Goal: Task Accomplishment & Management: Use online tool/utility

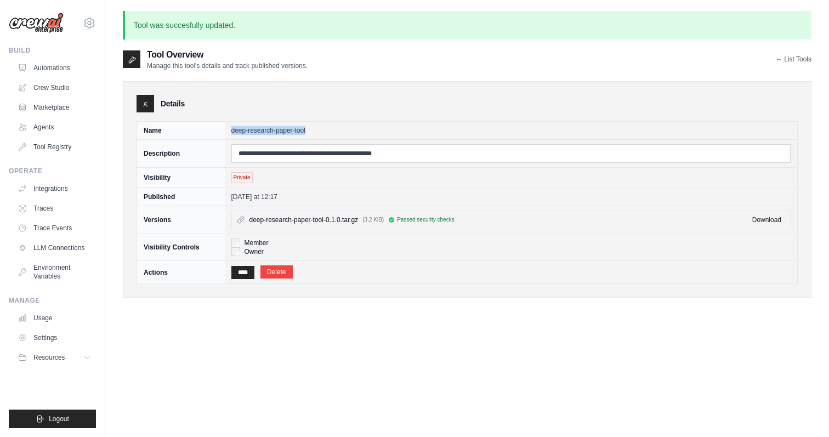
click at [46, 21] on img at bounding box center [36, 23] width 55 height 21
click at [46, 25] on img at bounding box center [36, 23] width 55 height 21
click at [46, 71] on link "Automations" at bounding box center [55, 68] width 83 height 18
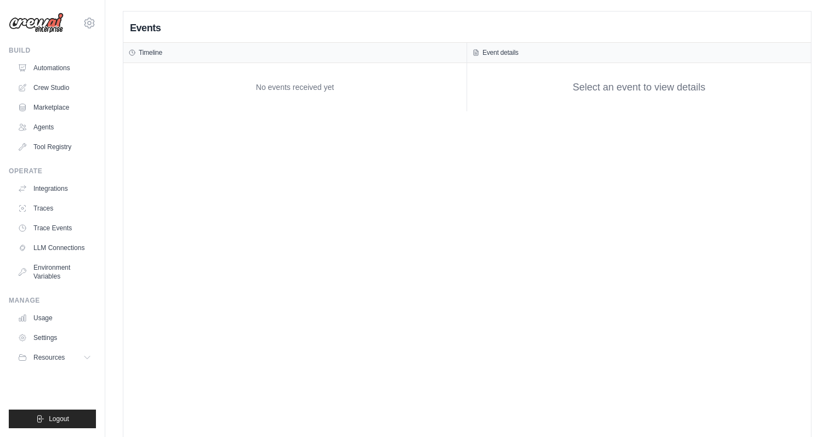
click at [308, 95] on div "No events received yet" at bounding box center [295, 87] width 332 height 37
click at [308, 96] on div "No events received yet" at bounding box center [295, 87] width 332 height 37
click at [289, 89] on div "No events received yet" at bounding box center [295, 87] width 332 height 37
click at [282, 89] on div "No events received yet" at bounding box center [295, 87] width 332 height 37
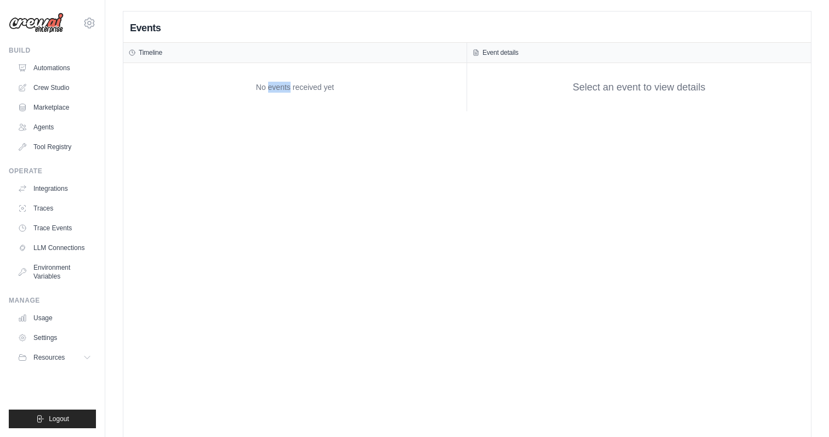
click at [276, 91] on div "No events received yet" at bounding box center [295, 87] width 332 height 37
click at [265, 94] on div "No events received yet" at bounding box center [295, 87] width 332 height 37
click at [62, 225] on link "Trace Events" at bounding box center [55, 228] width 83 height 18
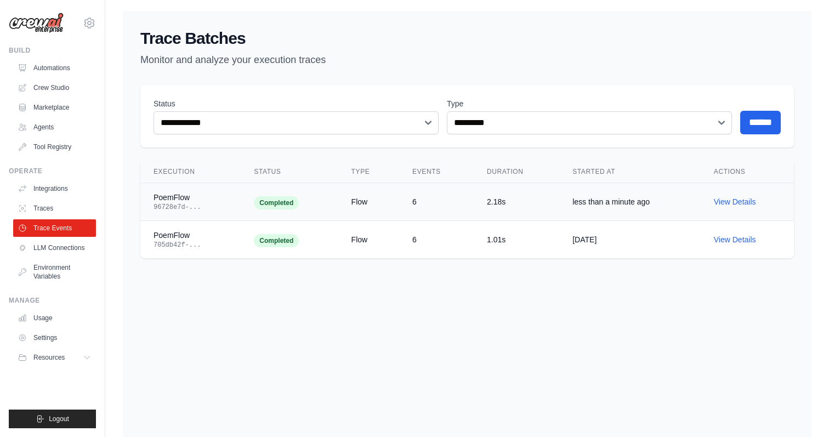
click at [164, 200] on div "PoemFlow" at bounding box center [191, 197] width 74 height 11
click at [273, 199] on span "Completed" at bounding box center [276, 202] width 45 height 13
click at [733, 206] on td "View Details" at bounding box center [747, 202] width 93 height 38
click at [733, 204] on link "View Details" at bounding box center [735, 201] width 42 height 9
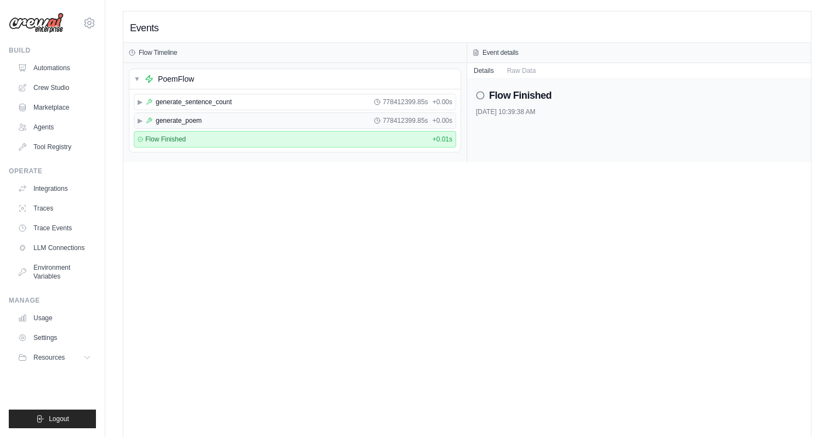
click at [140, 118] on span "▶" at bounding box center [140, 120] width 5 height 9
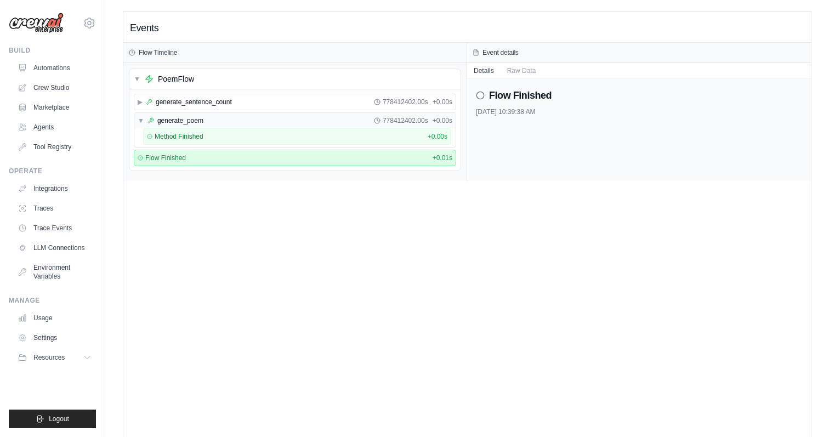
click at [140, 118] on span "▼" at bounding box center [141, 120] width 7 height 9
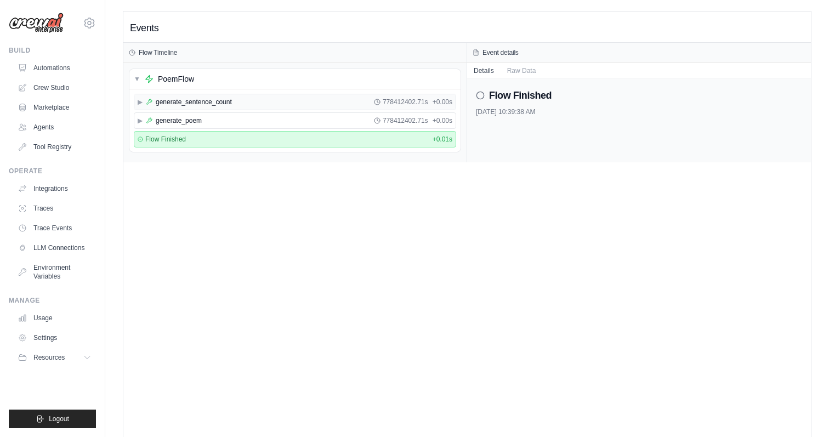
click at [142, 100] on span "▶" at bounding box center [140, 102] width 5 height 9
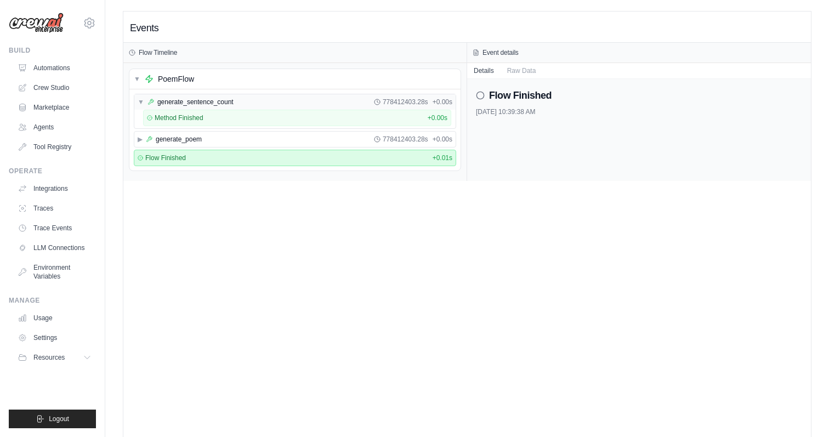
click at [142, 100] on span "▼" at bounding box center [141, 102] width 7 height 9
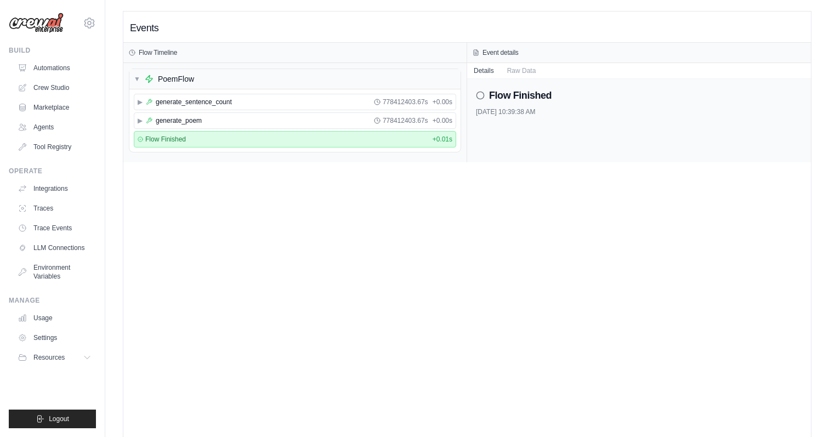
click at [138, 78] on span "▼" at bounding box center [137, 79] width 7 height 9
click at [136, 76] on span "▼" at bounding box center [137, 79] width 7 height 9
click at [231, 245] on div "Events Flow Timeline ▼ PoemFlow ▶ generate_sentence_count 778412405.39s + 0.00s…" at bounding box center [467, 230] width 688 height 437
click at [479, 98] on icon at bounding box center [480, 95] width 9 height 9
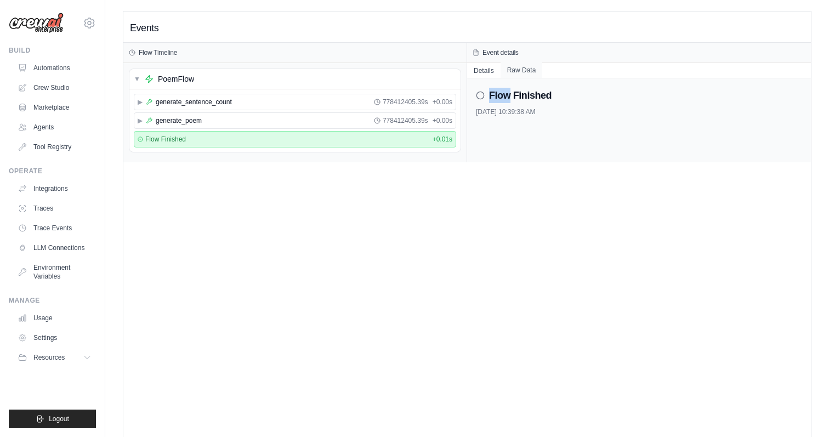
click at [511, 70] on button "Raw Data" at bounding box center [522, 70] width 42 height 15
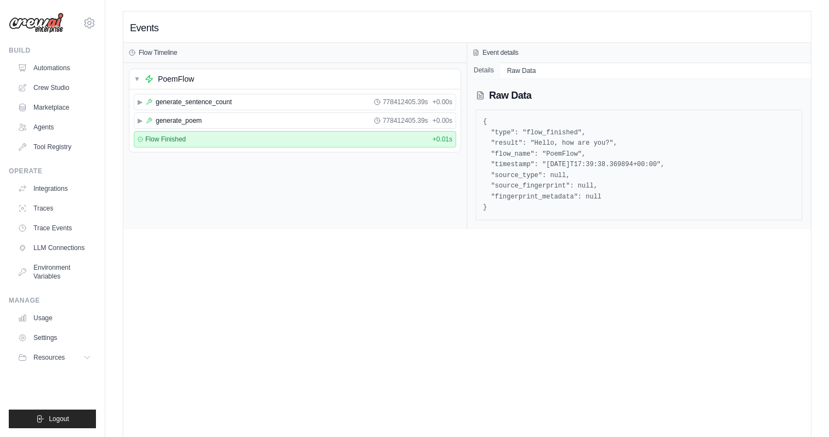
click at [489, 70] on button "Details" at bounding box center [483, 70] width 33 height 15
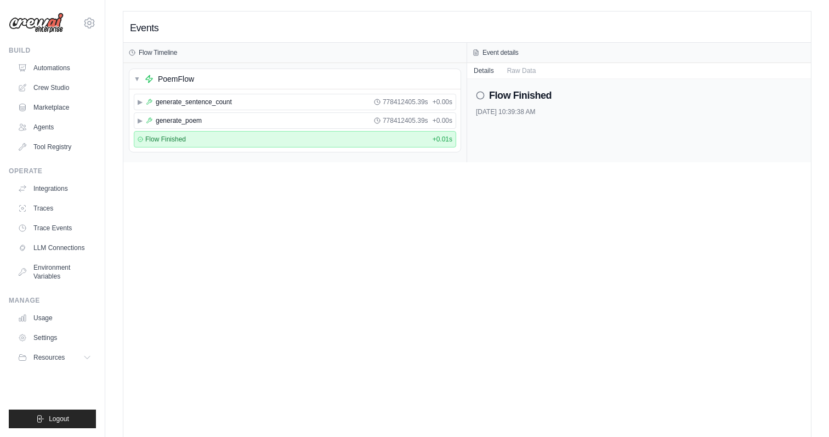
click at [452, 178] on div "Events Flow Timeline ▼ PoemFlow ▶ generate_sentence_count 778412405.39s + 0.00s…" at bounding box center [467, 230] width 688 height 437
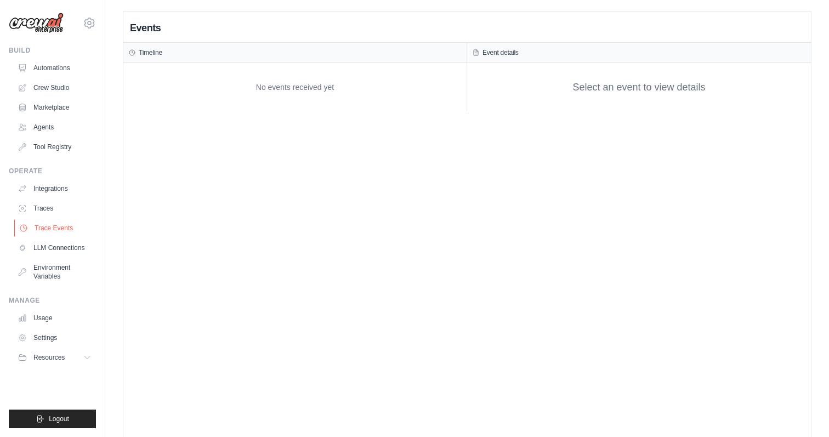
click at [52, 227] on link "Trace Events" at bounding box center [55, 228] width 83 height 18
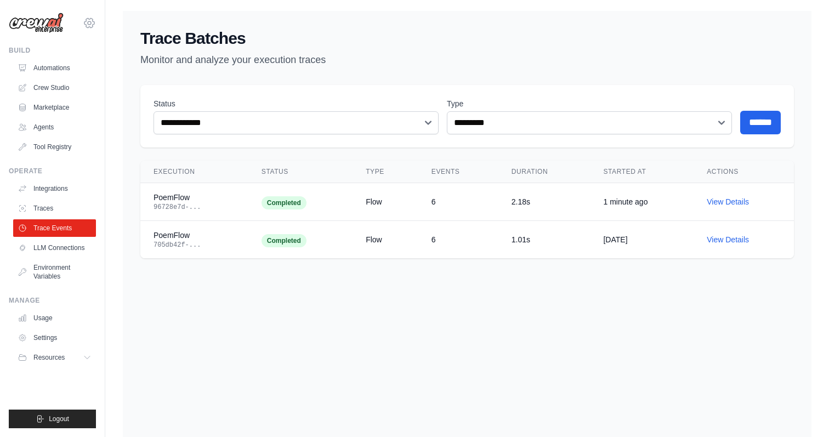
click at [94, 22] on icon at bounding box center [89, 22] width 10 height 9
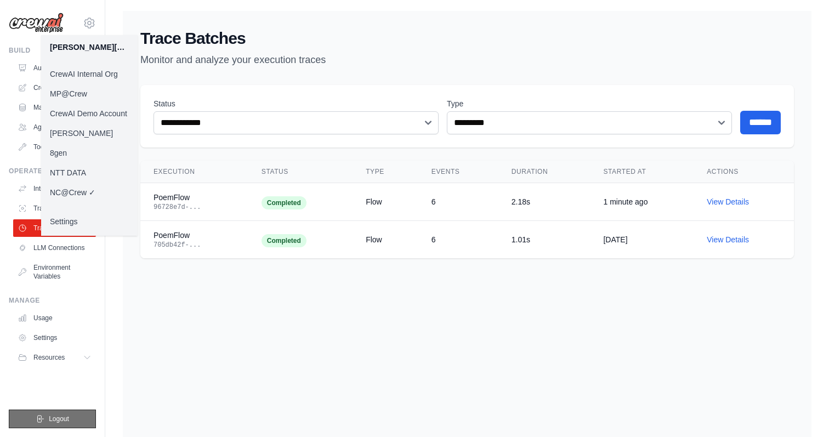
click at [65, 420] on span "Logout" at bounding box center [59, 419] width 20 height 9
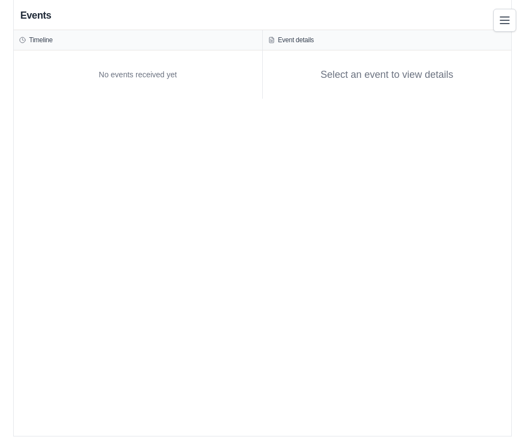
scroll to position [9, 0]
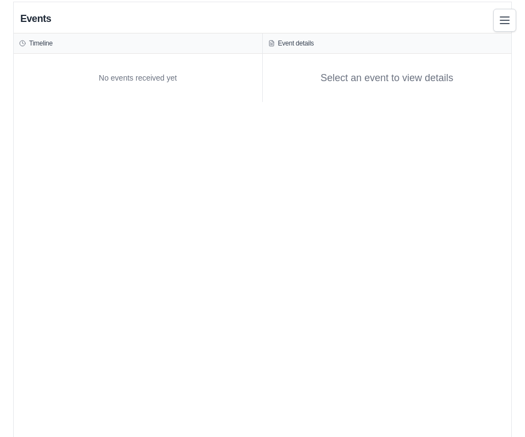
click at [378, 201] on div "Events Timeline No events received yet Event details Select an event to view de…" at bounding box center [263, 220] width 498 height 437
